Goal: Task Accomplishment & Management: Manage account settings

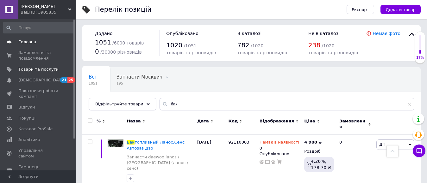
scroll to position [155, 0]
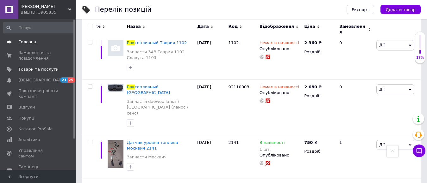
click at [27, 42] on span "Головна" at bounding box center [27, 42] width 18 height 6
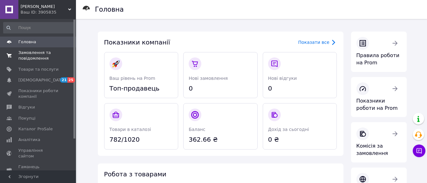
click at [34, 54] on span "Замовлення та повідомлення" at bounding box center [38, 55] width 40 height 11
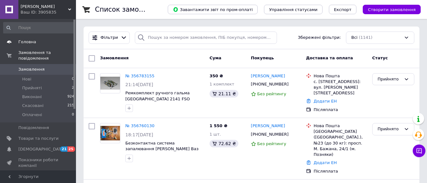
click at [27, 46] on link "Головна" at bounding box center [39, 42] width 78 height 11
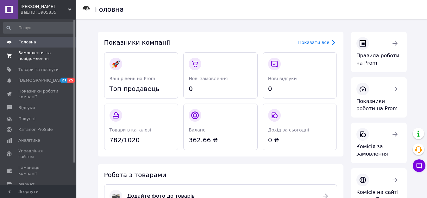
click at [27, 57] on span "Замовлення та повідомлення" at bounding box center [38, 55] width 40 height 11
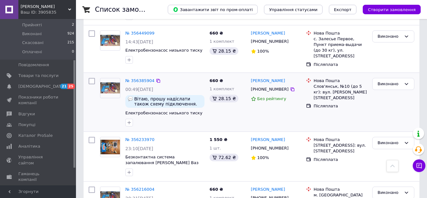
scroll to position [379, 0]
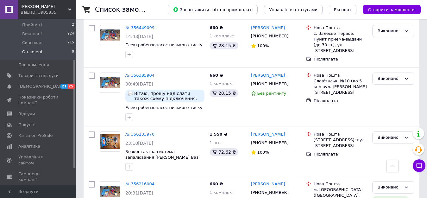
click at [34, 49] on span "Оплачені" at bounding box center [32, 52] width 20 height 6
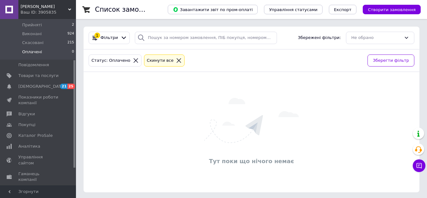
click at [176, 62] on icon at bounding box center [179, 61] width 6 height 6
